Goal: Task Accomplishment & Management: Manage account settings

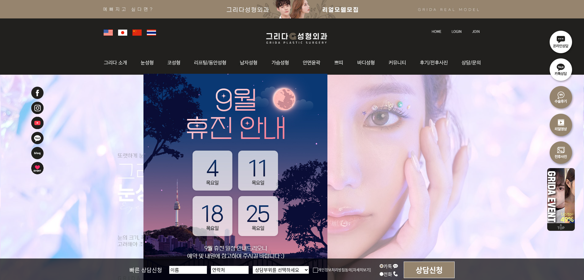
click at [461, 31] on img at bounding box center [457, 31] width 10 height 3
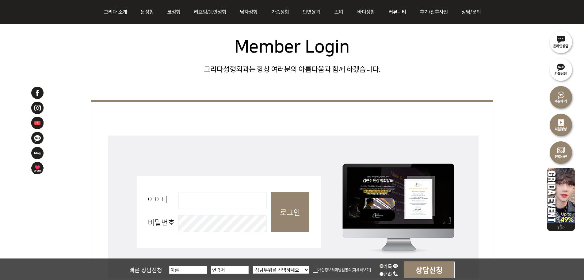
scroll to position [184, 0]
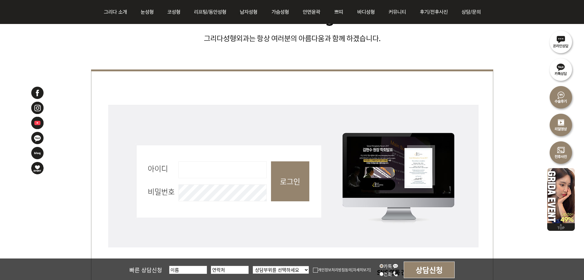
click at [210, 169] on input "아이디 필수" at bounding box center [223, 169] width 88 height 17
type input "admin"
click at [298, 179] on input "로그인" at bounding box center [290, 181] width 38 height 40
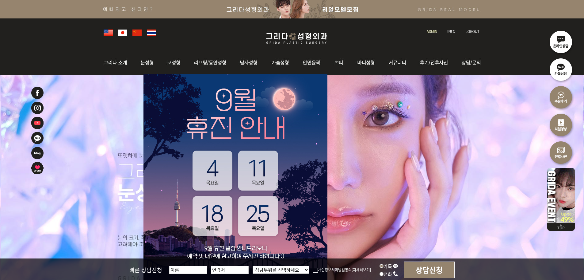
click at [426, 34] on div at bounding box center [293, 31] width 384 height 27
click at [433, 30] on img at bounding box center [432, 31] width 10 height 3
